Goal: Information Seeking & Learning: Find specific page/section

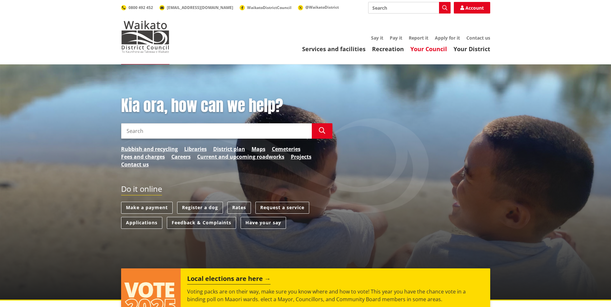
click at [430, 48] on link "Your Council" at bounding box center [428, 49] width 37 height 8
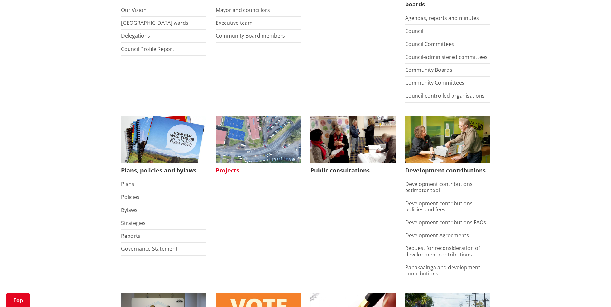
scroll to position [226, 0]
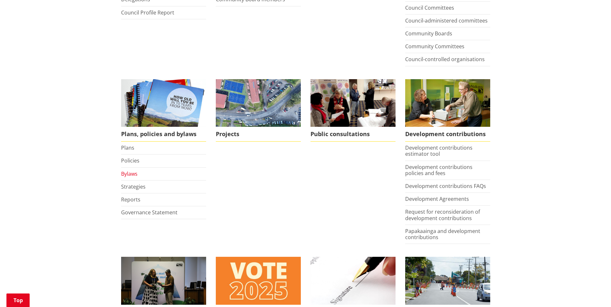
click at [127, 173] on link "Bylaws" at bounding box center [129, 173] width 16 height 7
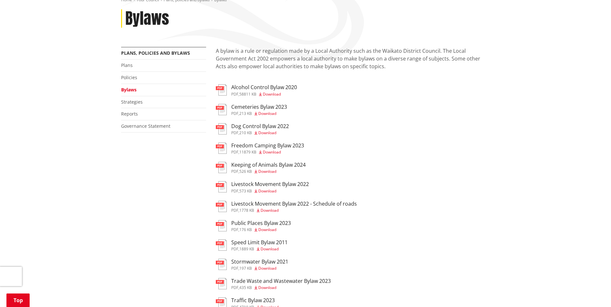
scroll to position [97, 0]
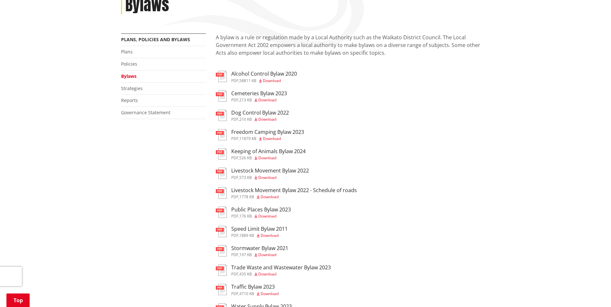
click at [261, 191] on h3 "Livestock Movement Bylaw 2022 - Schedule of roads" at bounding box center [294, 191] width 126 height 6
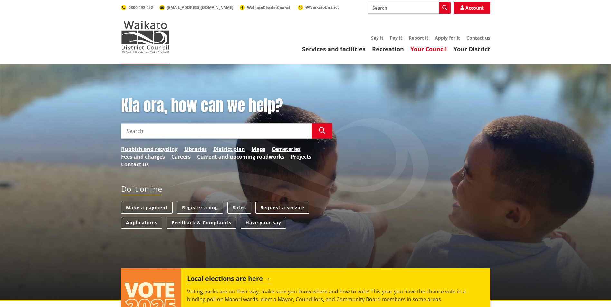
click at [439, 50] on link "Your Council" at bounding box center [428, 49] width 37 height 8
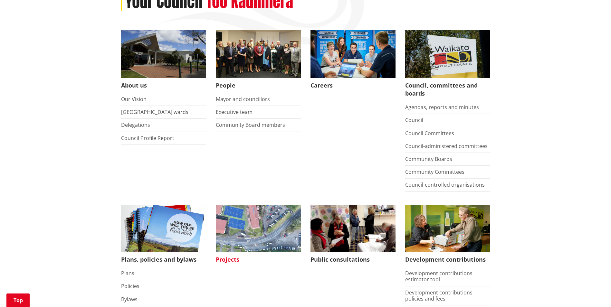
scroll to position [161, 0]
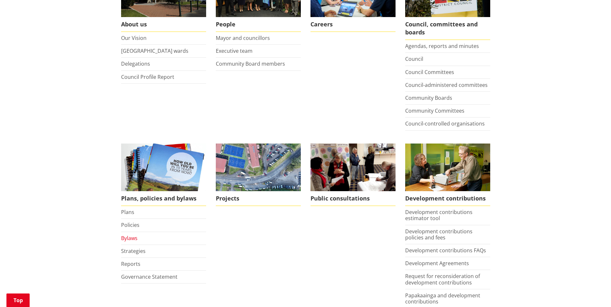
click at [125, 237] on link "Bylaws" at bounding box center [129, 238] width 16 height 7
